Goal: Task Accomplishment & Management: Manage account settings

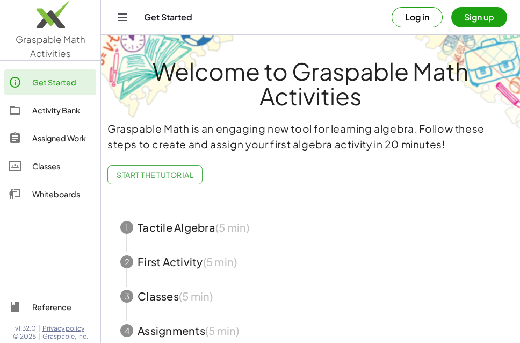
click at [45, 167] on div "Classes" at bounding box center [62, 165] width 60 height 13
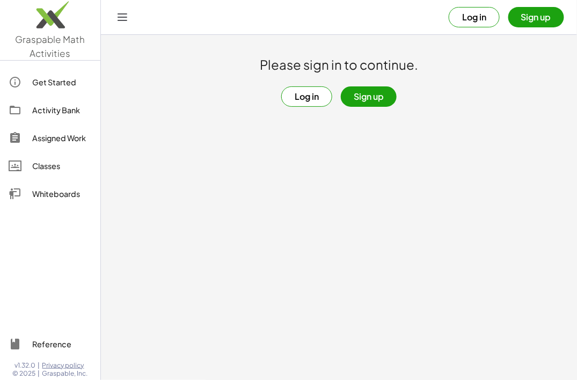
click at [310, 97] on button "Log in" at bounding box center [306, 96] width 51 height 20
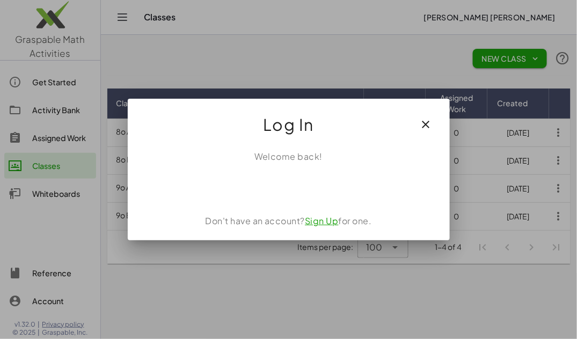
click at [427, 127] on icon "button" at bounding box center [426, 124] width 13 height 13
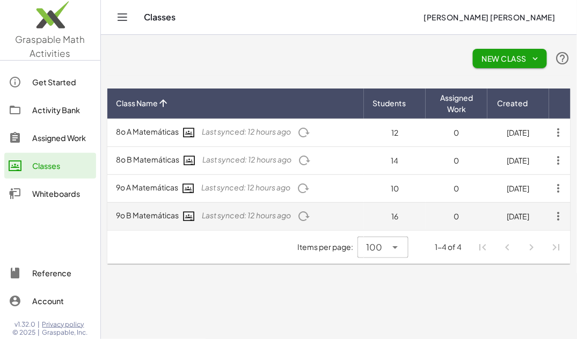
click at [145, 217] on td "9o B Matemáticas Last synced: 12 hours ago" at bounding box center [235, 216] width 257 height 28
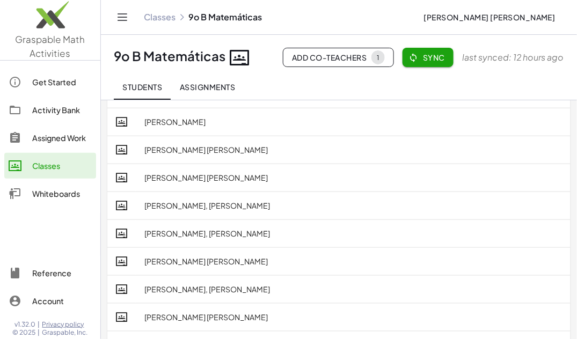
scroll to position [21, 0]
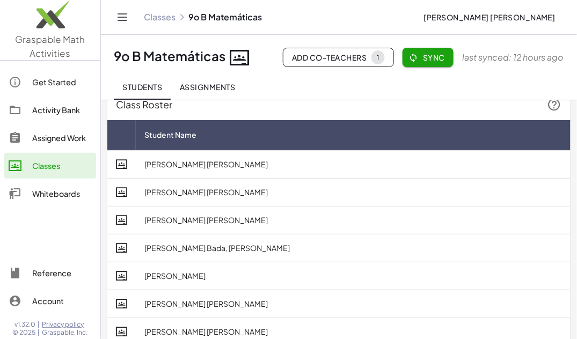
click at [47, 166] on div "Classes" at bounding box center [62, 165] width 60 height 13
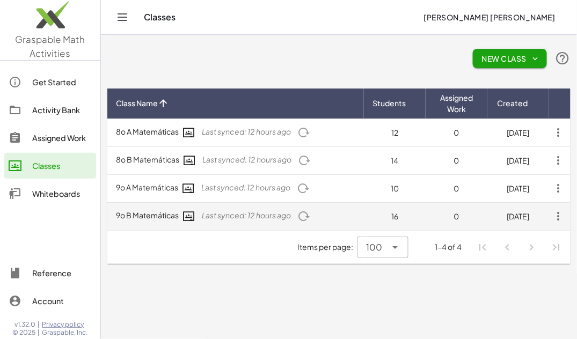
click at [149, 215] on td "9o B Matemáticas Last synced: 12 hours ago" at bounding box center [235, 216] width 257 height 28
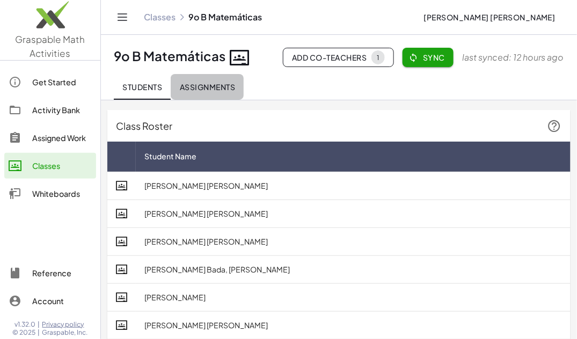
click at [197, 86] on span "Assignments" at bounding box center [207, 87] width 56 height 10
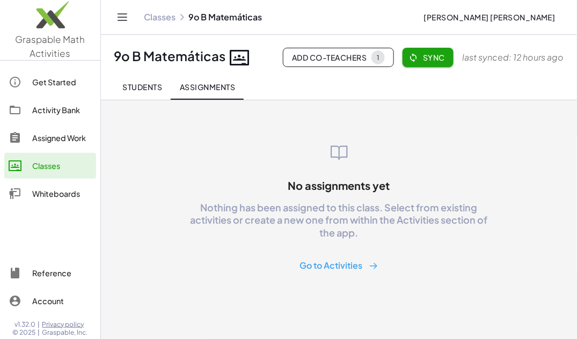
click at [342, 271] on button "Go to Activities" at bounding box center [339, 266] width 96 height 20
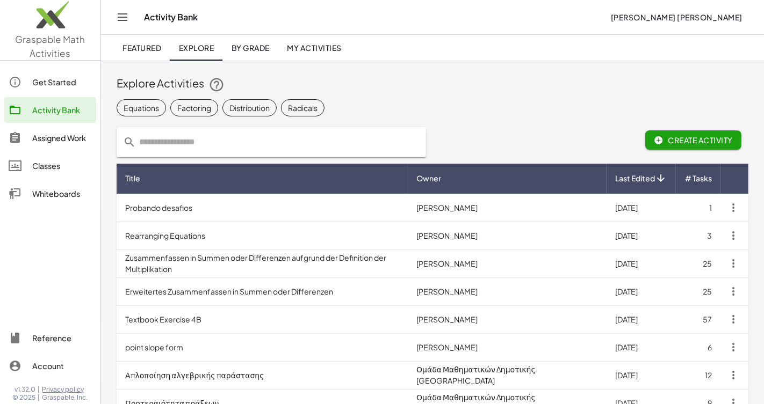
click at [144, 148] on input "text" at bounding box center [278, 142] width 284 height 30
type input "*********"
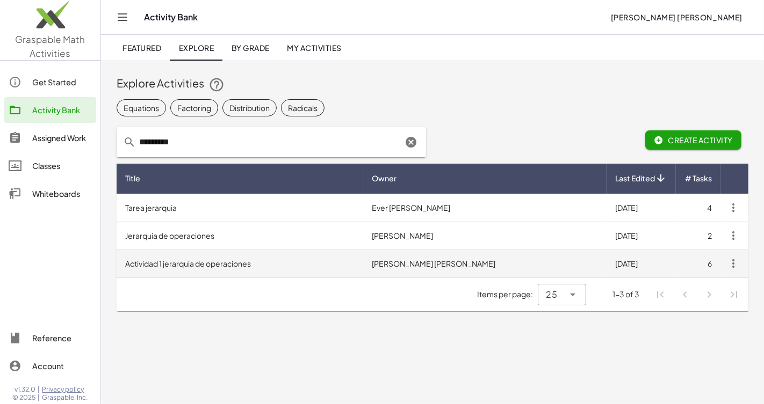
click at [177, 264] on td "Actividad 1 jerarquia de operaciones" at bounding box center [240, 264] width 246 height 28
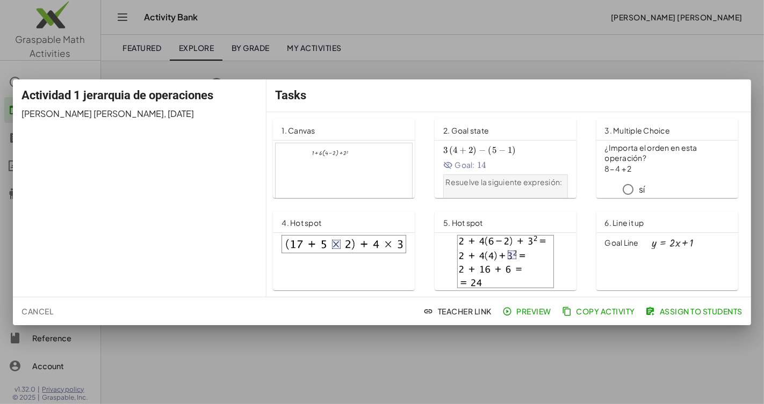
click at [519, 314] on span "Assign to Students" at bounding box center [695, 312] width 95 height 10
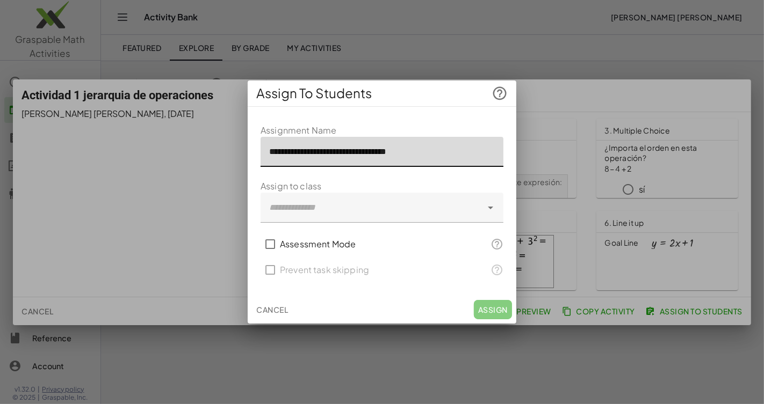
click at [269, 153] on input "**********" at bounding box center [381, 152] width 243 height 30
type input "**********"
click at [490, 209] on icon at bounding box center [490, 207] width 13 height 13
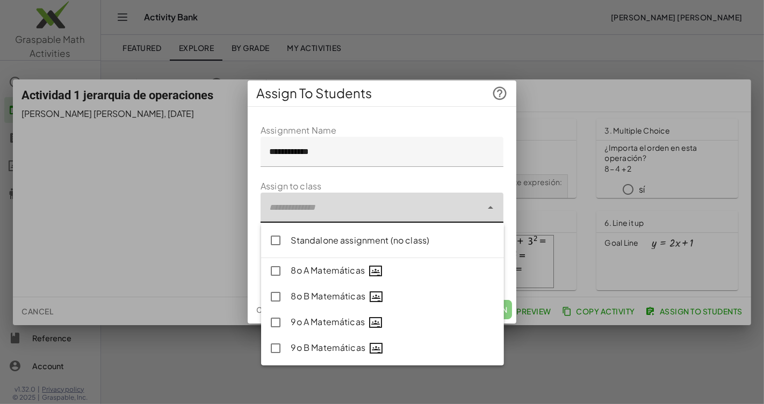
type input "**********"
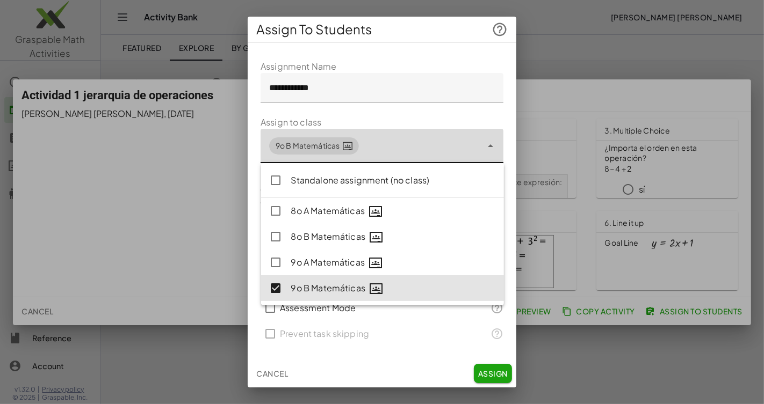
click at [492, 147] on icon at bounding box center [490, 146] width 13 height 13
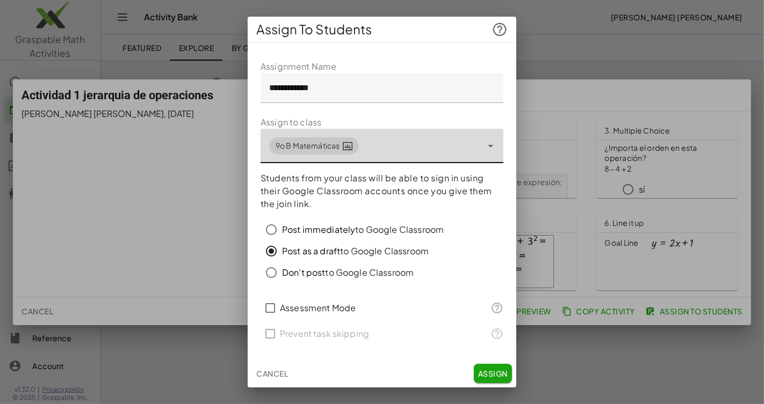
click at [280, 88] on input "**********" at bounding box center [381, 88] width 243 height 30
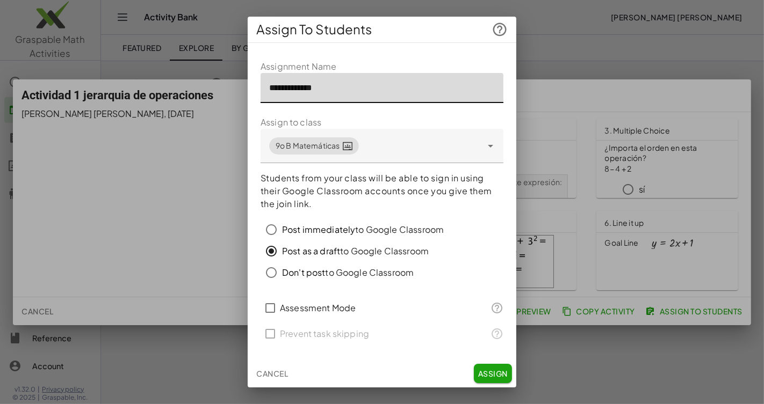
type input "**********"
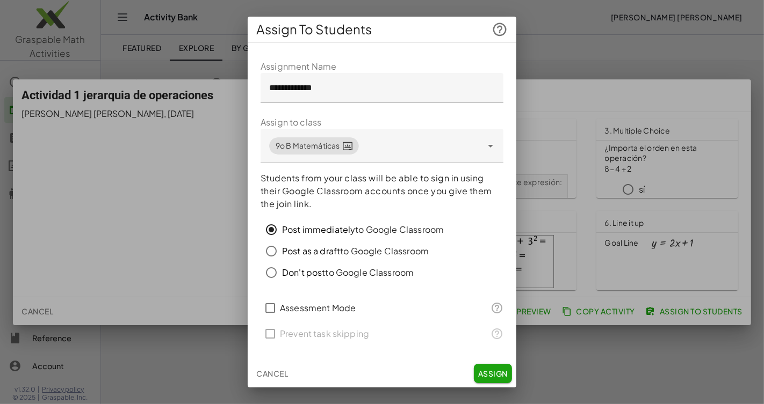
click at [491, 342] on span "Assign" at bounding box center [493, 374] width 30 height 10
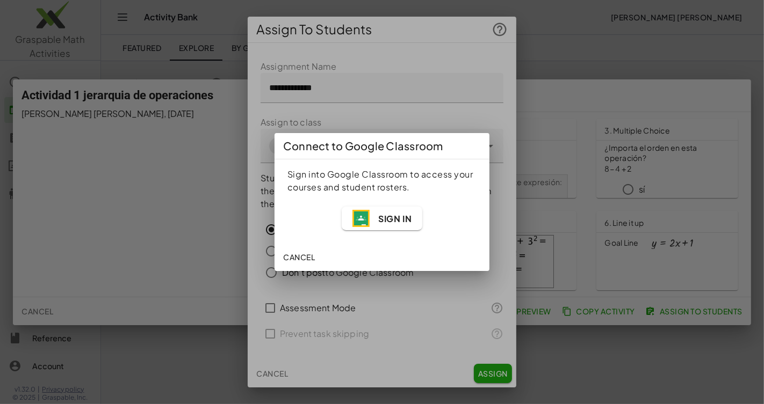
click at [393, 217] on span "Sign In" at bounding box center [394, 218] width 33 height 11
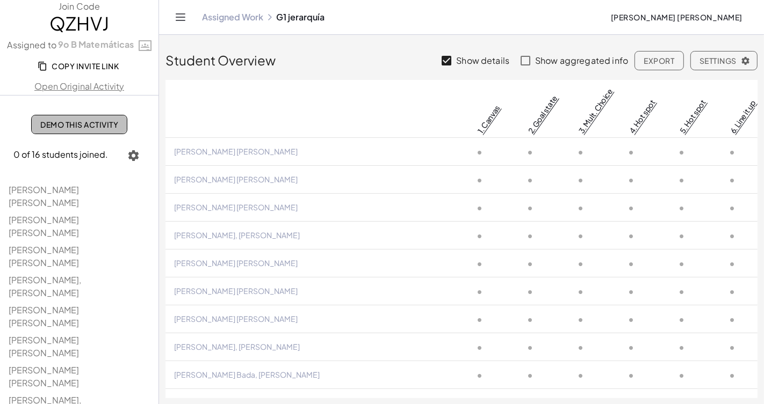
click at [86, 126] on span "Demo This Activity" at bounding box center [79, 125] width 78 height 10
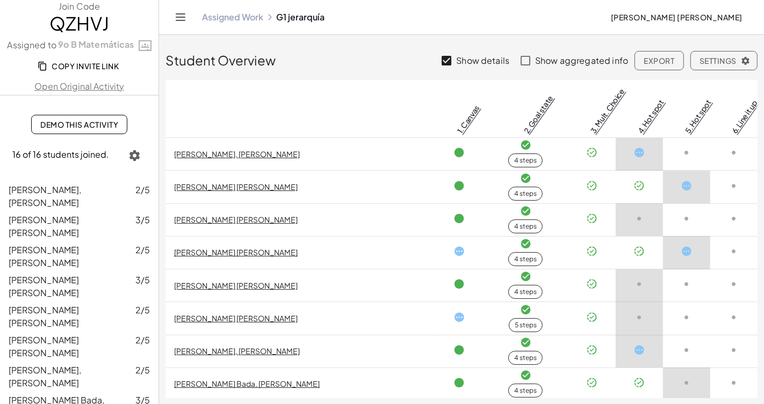
click at [70, 127] on span "Demo This Activity" at bounding box center [79, 125] width 78 height 10
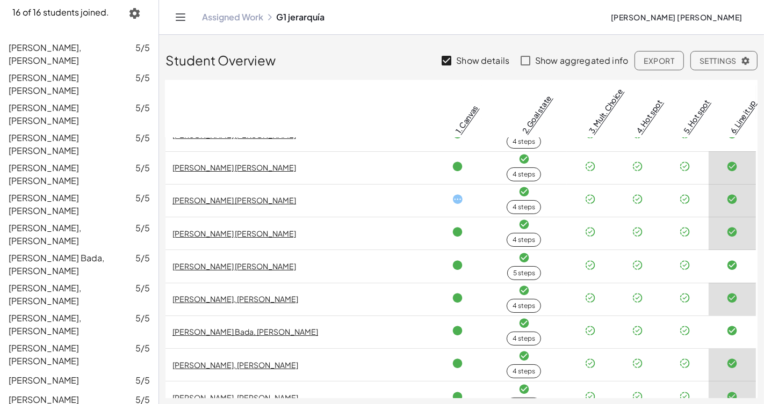
scroll to position [0, 2]
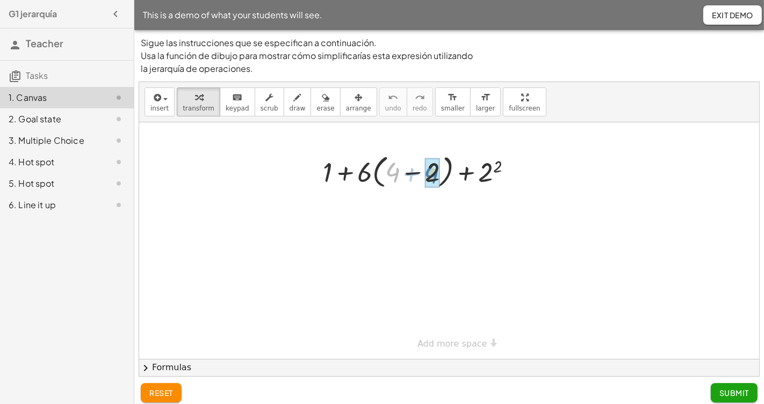
drag, startPoint x: 392, startPoint y: 178, endPoint x: 431, endPoint y: 179, distance: 38.7
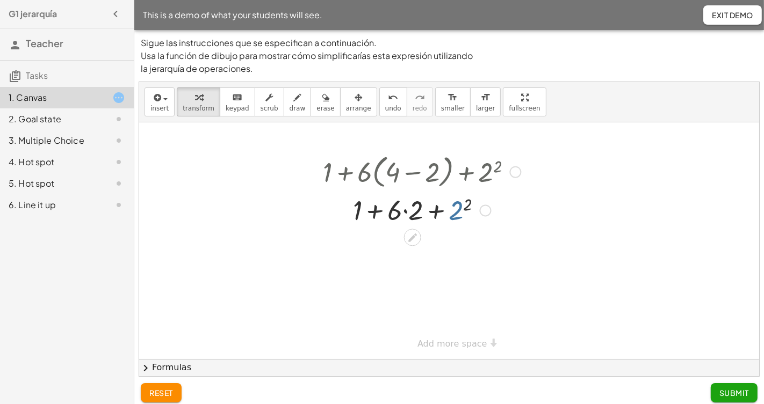
click at [459, 219] on div at bounding box center [421, 210] width 209 height 37
drag, startPoint x: 458, startPoint y: 215, endPoint x: 450, endPoint y: 219, distance: 8.7
click at [450, 219] on div at bounding box center [421, 210] width 209 height 37
click at [454, 217] on div at bounding box center [421, 210] width 209 height 37
click at [407, 252] on div at bounding box center [421, 246] width 209 height 37
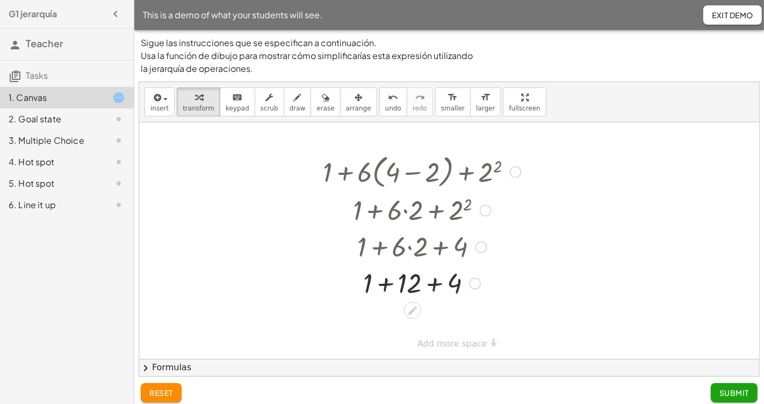
click at [410, 287] on div at bounding box center [421, 283] width 209 height 37
click at [437, 323] on div at bounding box center [421, 319] width 209 height 37
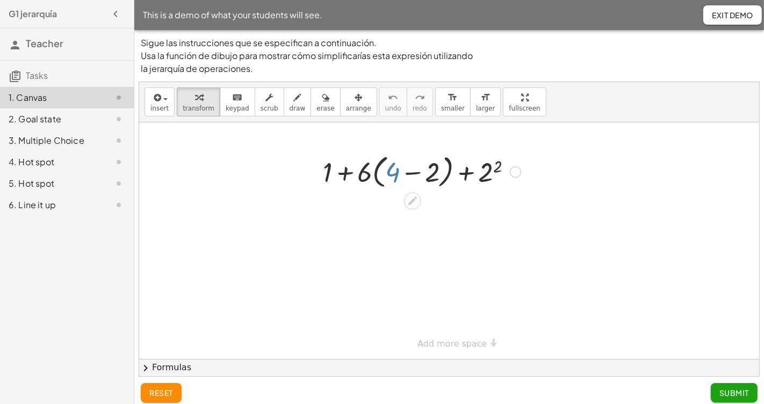
click at [393, 173] on div at bounding box center [421, 171] width 209 height 41
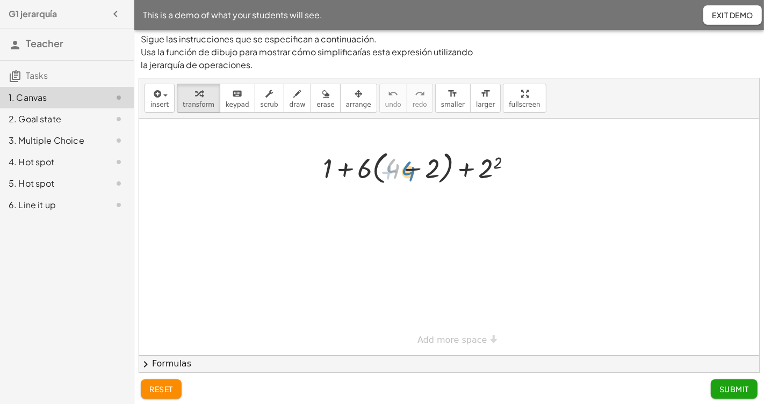
scroll to position [5, 0]
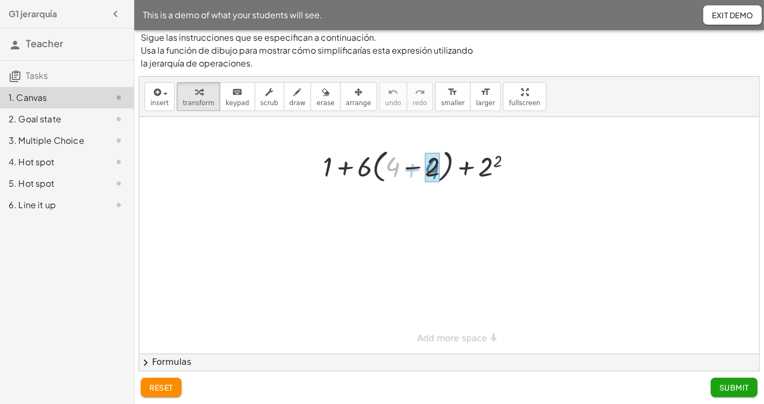
drag, startPoint x: 393, startPoint y: 173, endPoint x: 432, endPoint y: 176, distance: 39.3
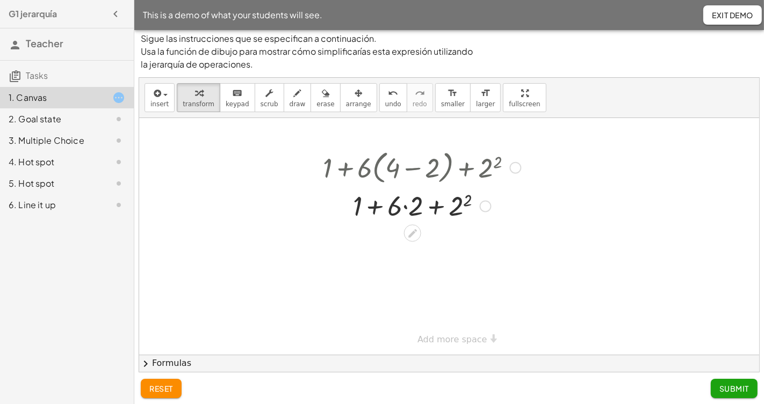
drag, startPoint x: 366, startPoint y: 172, endPoint x: 390, endPoint y: 172, distance: 24.2
click at [390, 172] on div at bounding box center [421, 167] width 209 height 41
drag, startPoint x: 362, startPoint y: 175, endPoint x: 407, endPoint y: 176, distance: 44.6
click at [407, 176] on div at bounding box center [421, 167] width 209 height 41
click at [412, 236] on icon at bounding box center [412, 233] width 11 height 11
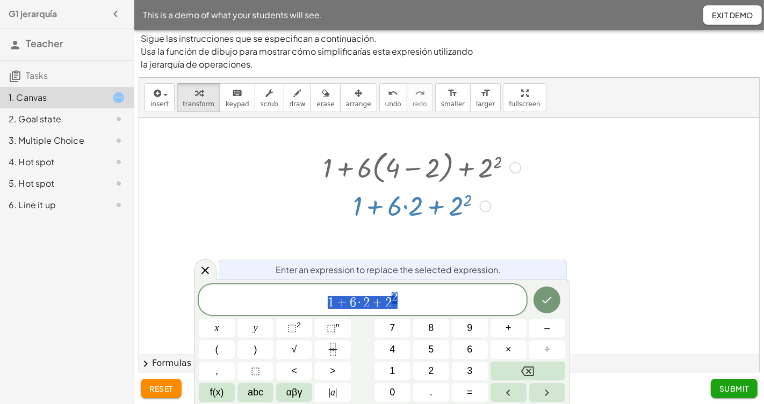
click at [487, 211] on div at bounding box center [486, 207] width 12 height 12
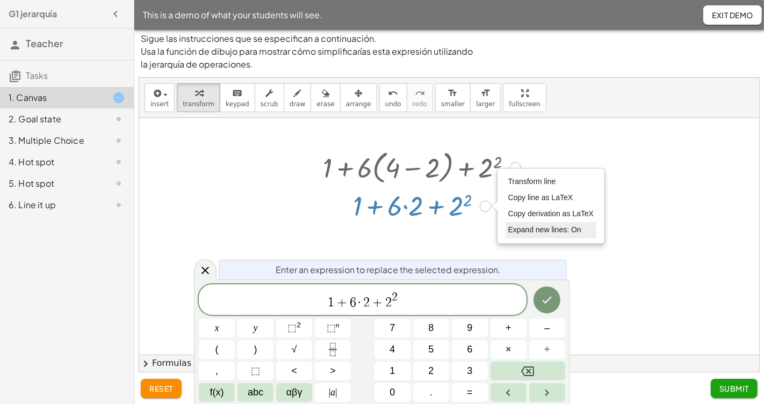
click at [531, 231] on span "Expand new lines: On" at bounding box center [544, 230] width 73 height 9
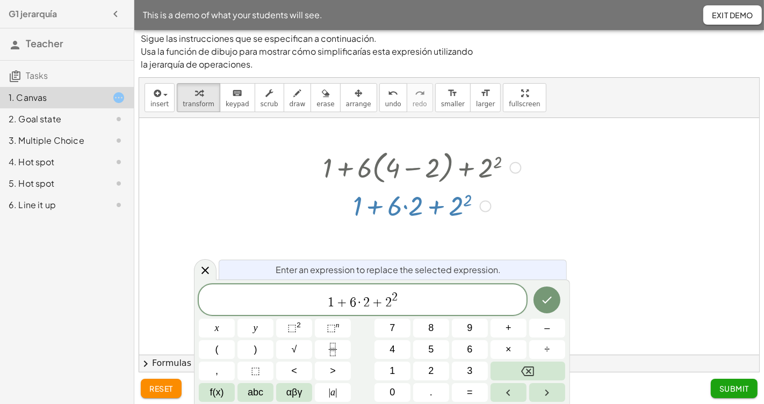
click at [383, 180] on div at bounding box center [421, 167] width 209 height 41
click at [201, 271] on icon at bounding box center [205, 270] width 13 height 13
